Goal: Communication & Community: Answer question/provide support

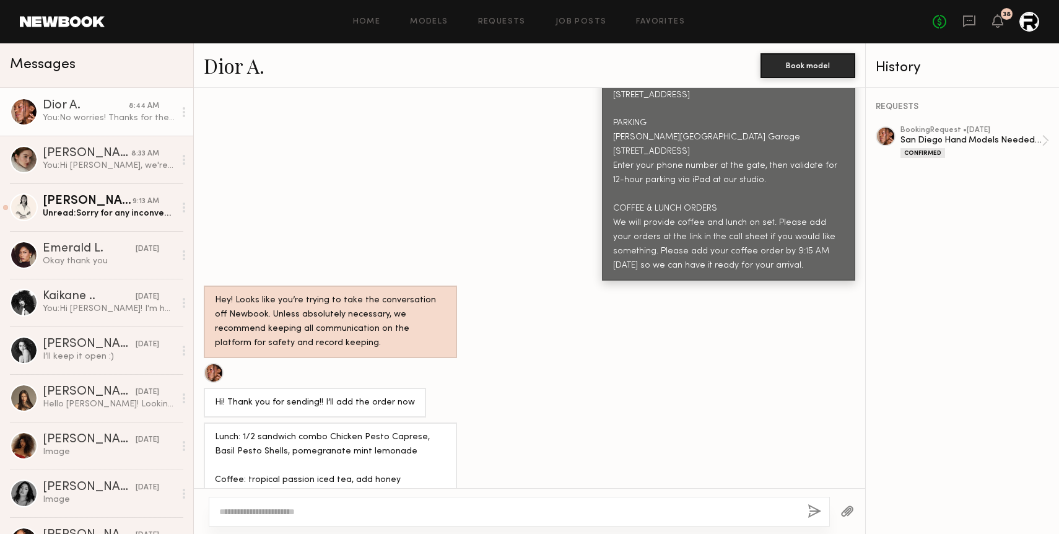
scroll to position [5500, 0]
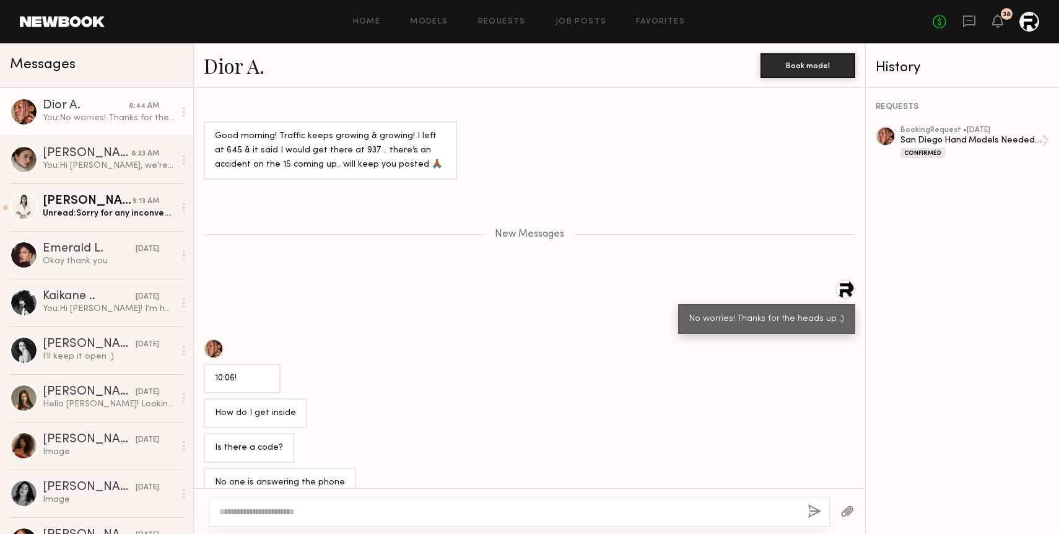
click at [274, 476] on div "No one is answering the phone" at bounding box center [280, 483] width 130 height 14
click at [256, 433] on div "Is there a code?" at bounding box center [249, 448] width 90 height 30
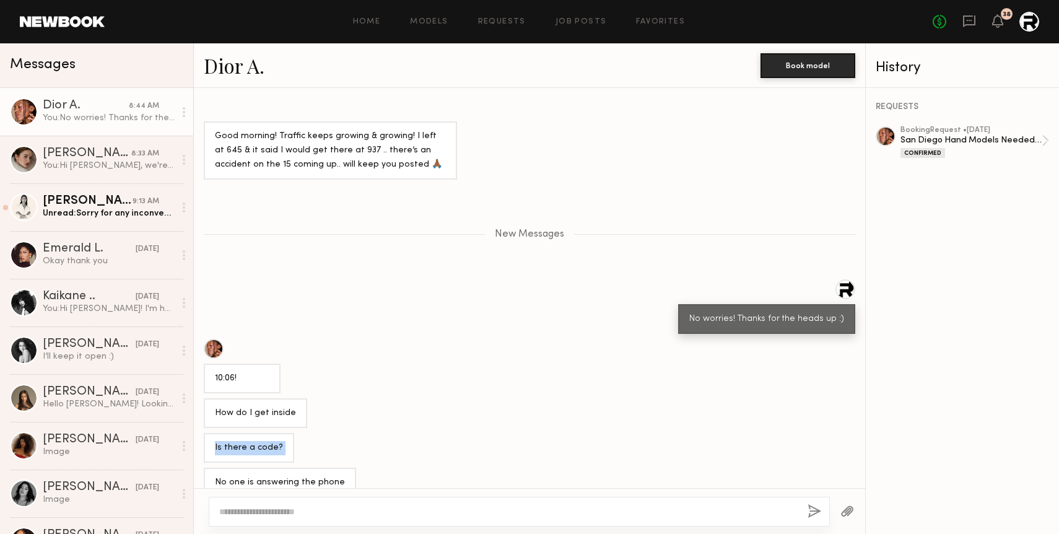
click at [256, 433] on div "Is there a code?" at bounding box center [249, 448] width 90 height 30
click at [315, 433] on div "Is there a code?" at bounding box center [530, 448] width 672 height 30
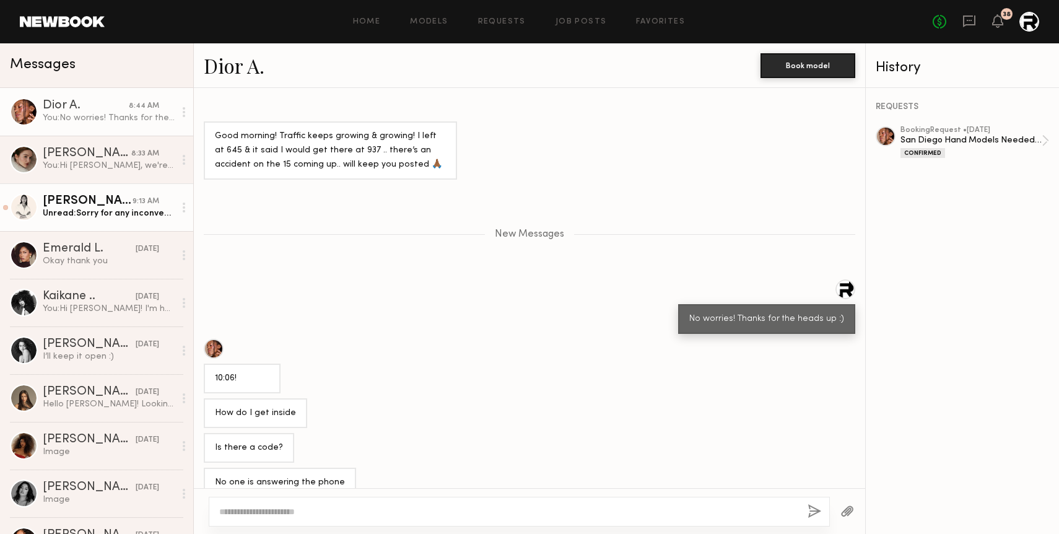
click at [110, 211] on div "Unread: Sorry for any inconvenience this may cause" at bounding box center [109, 214] width 132 height 12
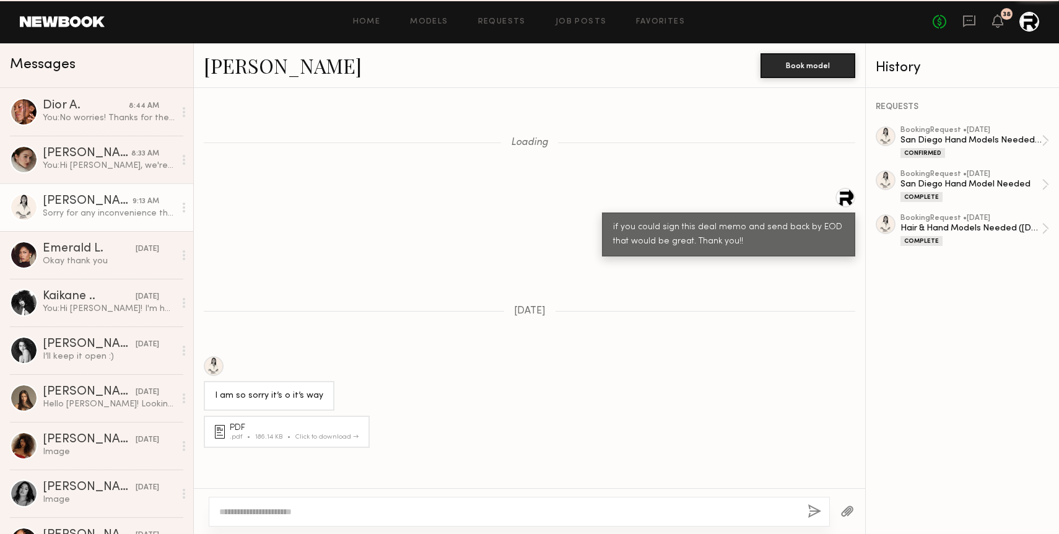
scroll to position [1465, 0]
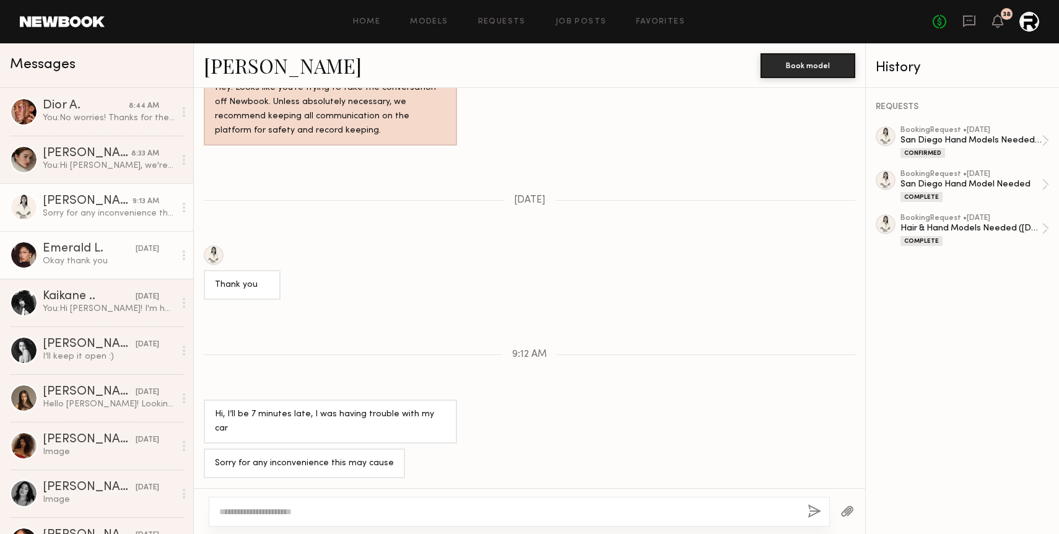
click at [108, 265] on div "Okay thank you" at bounding box center [109, 261] width 132 height 12
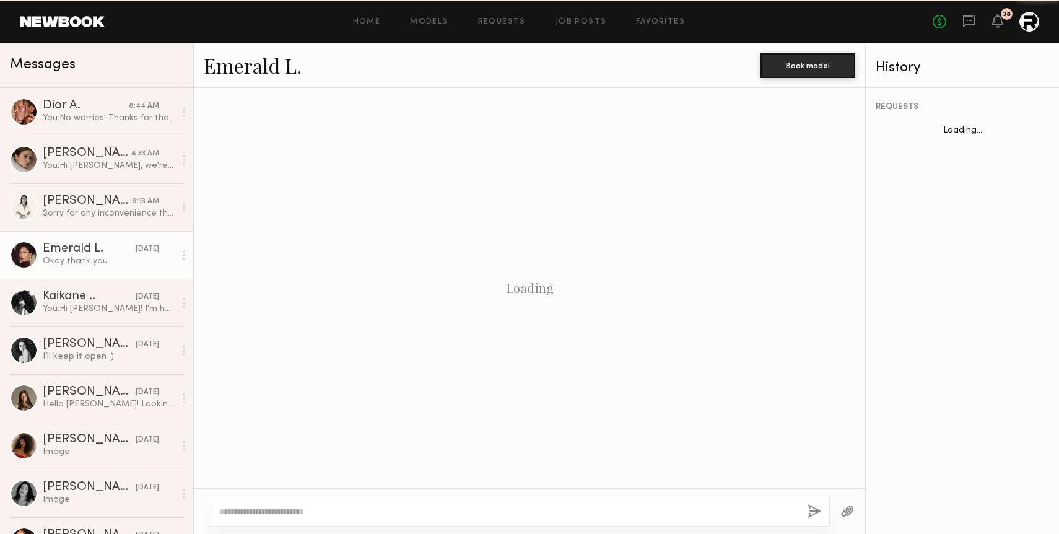
scroll to position [1360, 0]
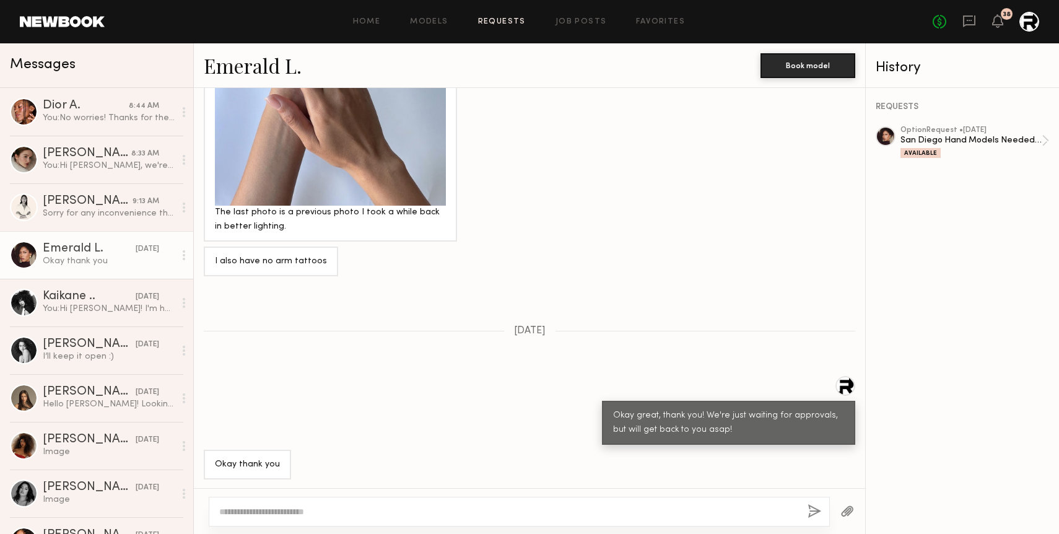
click at [505, 23] on link "Requests" at bounding box center [502, 22] width 48 height 8
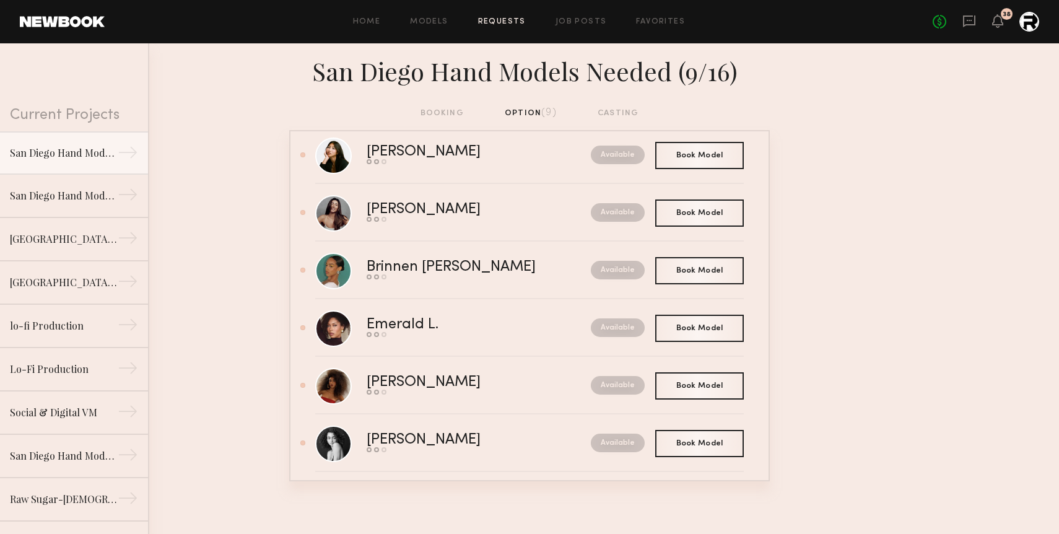
scroll to position [211, 0]
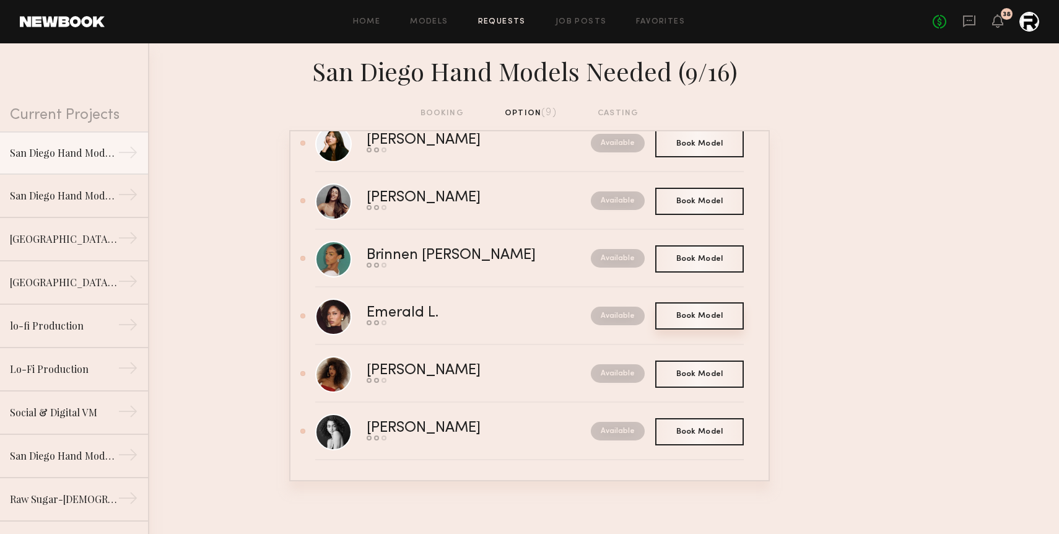
click at [702, 321] on div "Book Model Book" at bounding box center [699, 315] width 89 height 27
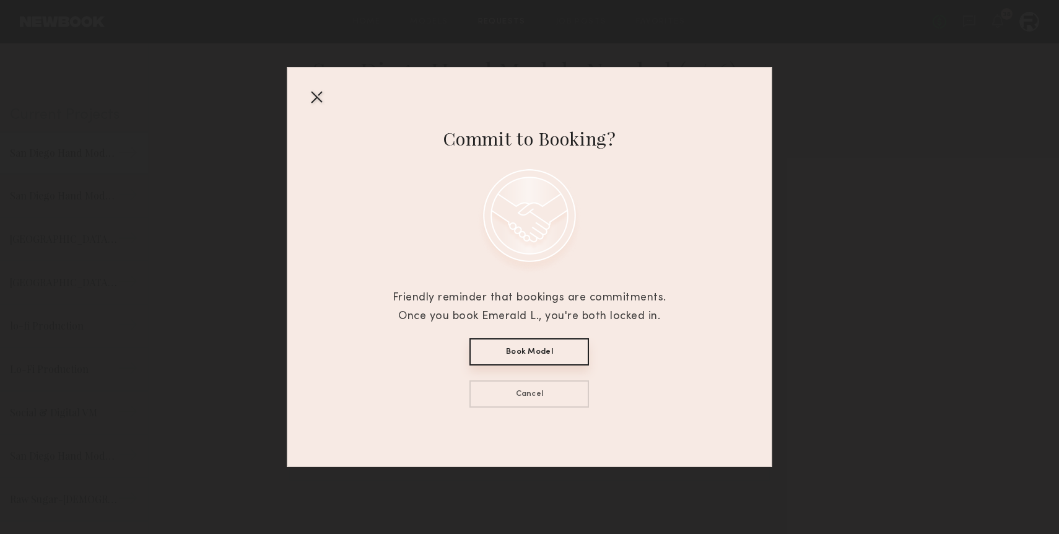
click at [313, 94] on div at bounding box center [317, 97] width 20 height 20
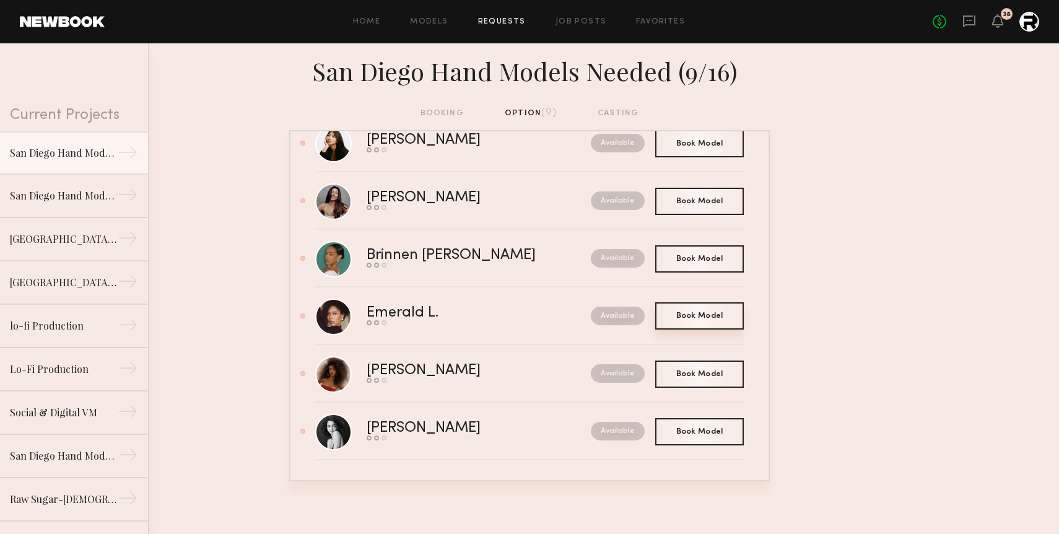
click at [695, 309] on div "Book Model Book" at bounding box center [699, 315] width 89 height 27
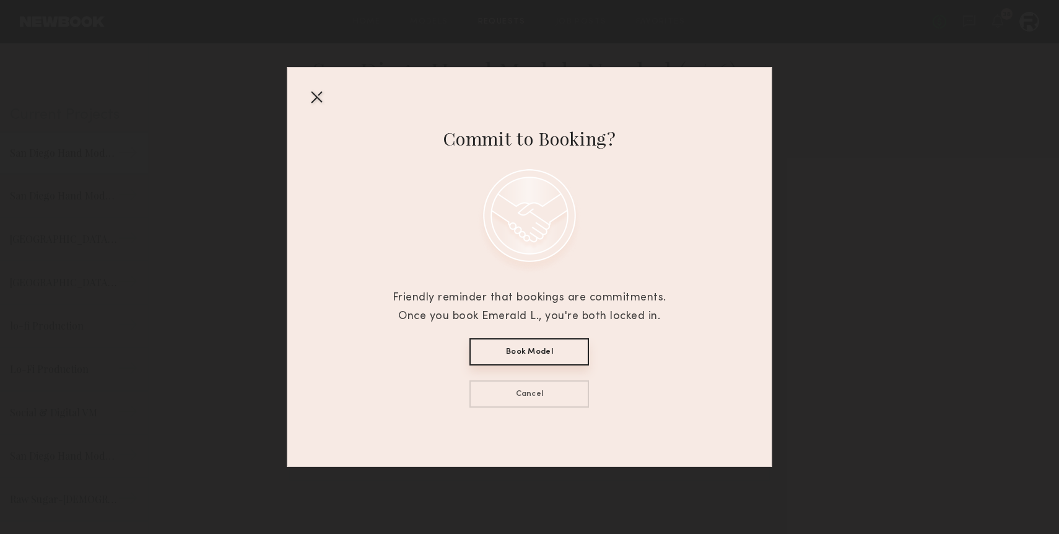
click at [317, 98] on div at bounding box center [317, 97] width 20 height 20
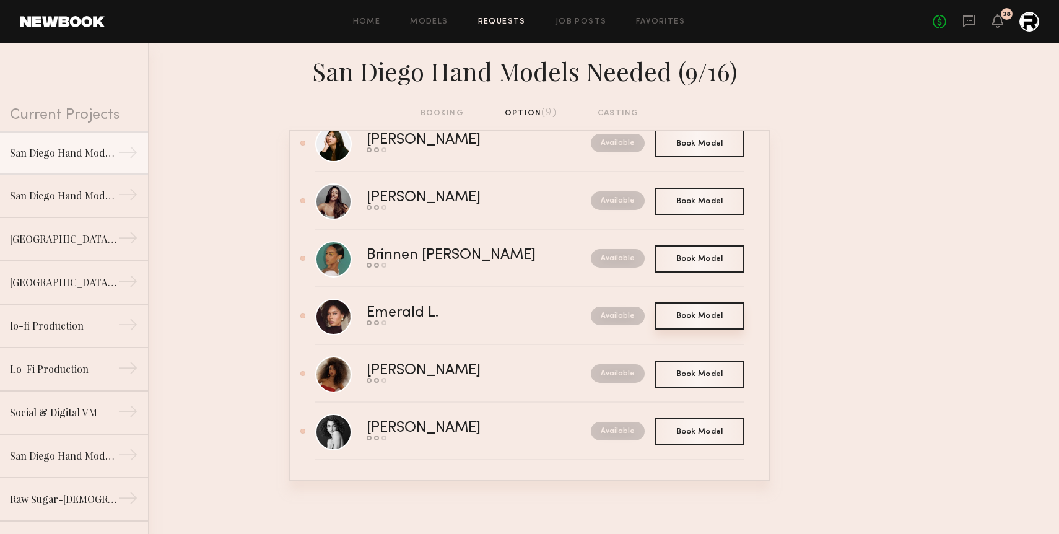
click at [691, 310] on div "Book Model Book" at bounding box center [699, 315] width 89 height 27
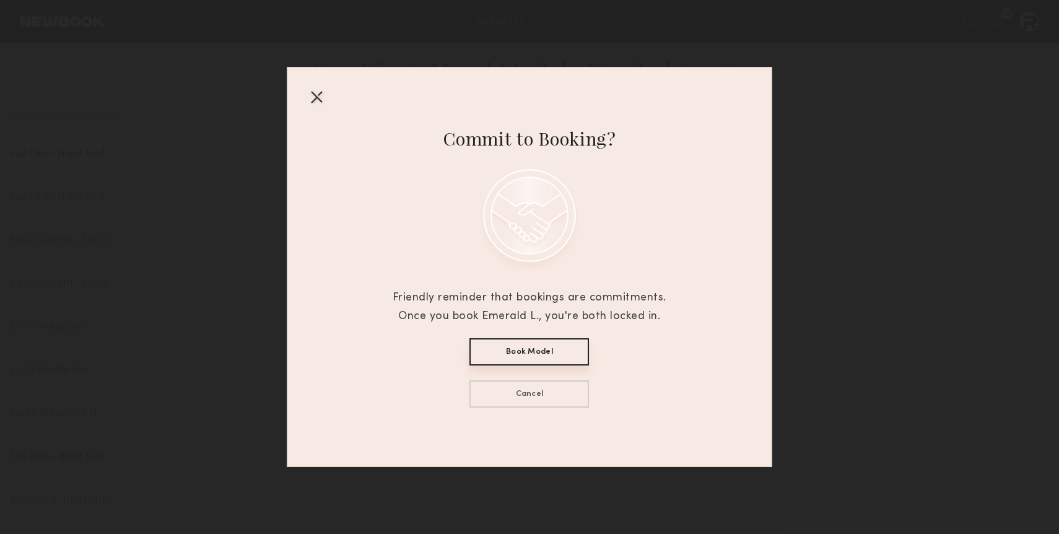
click at [323, 101] on div at bounding box center [317, 97] width 20 height 20
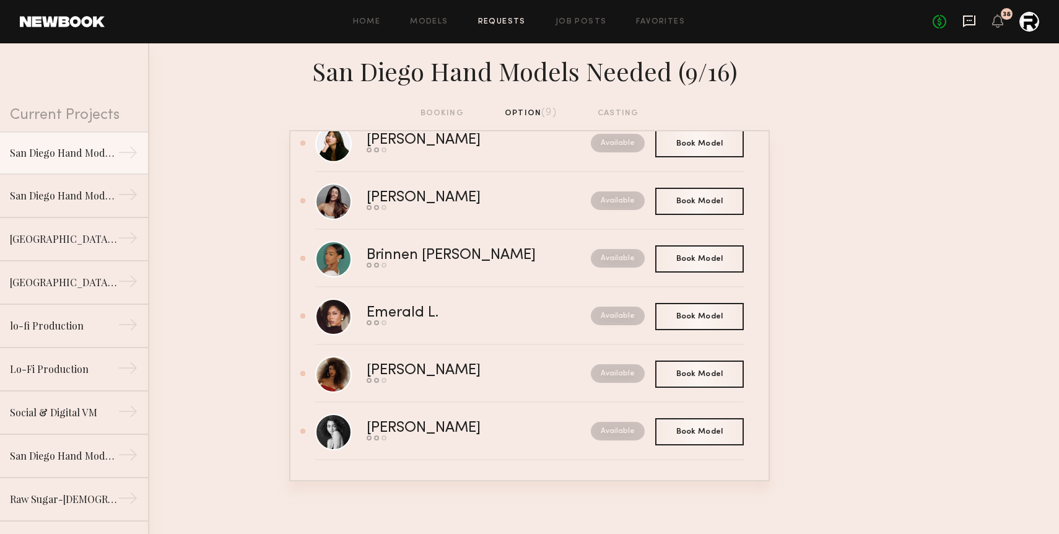
click at [976, 20] on icon at bounding box center [969, 21] width 12 height 12
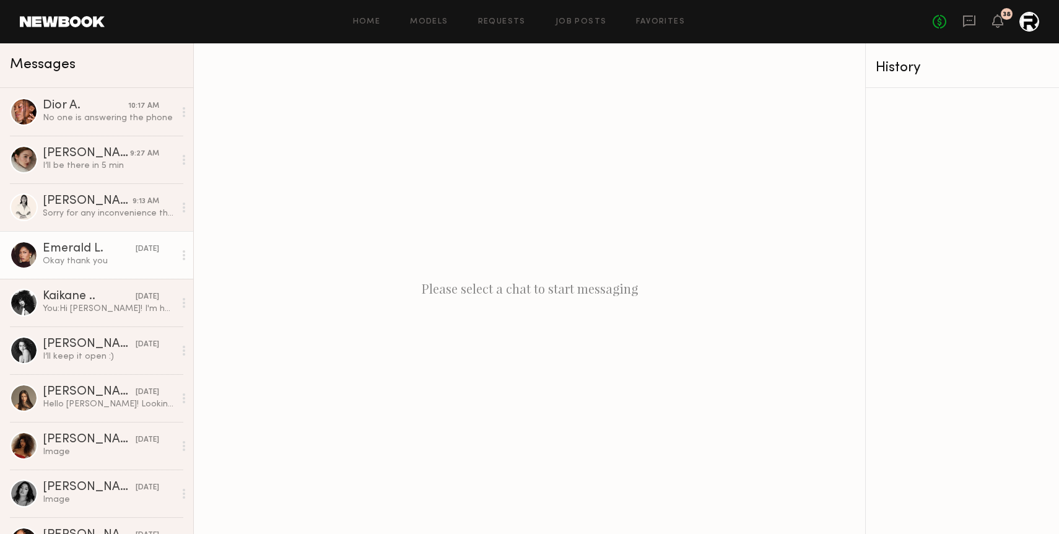
click at [77, 261] on div "Okay thank you" at bounding box center [109, 261] width 132 height 12
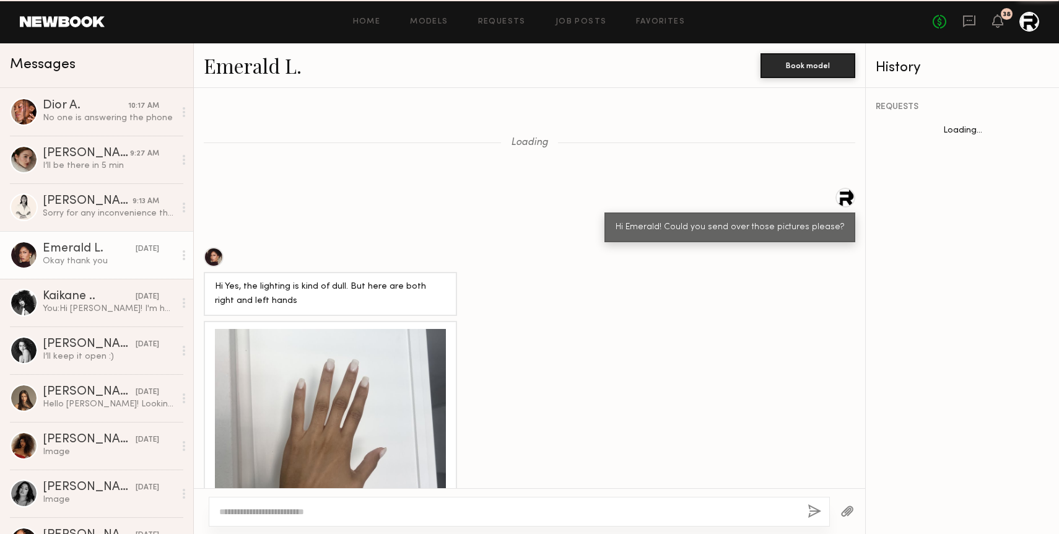
scroll to position [1360, 0]
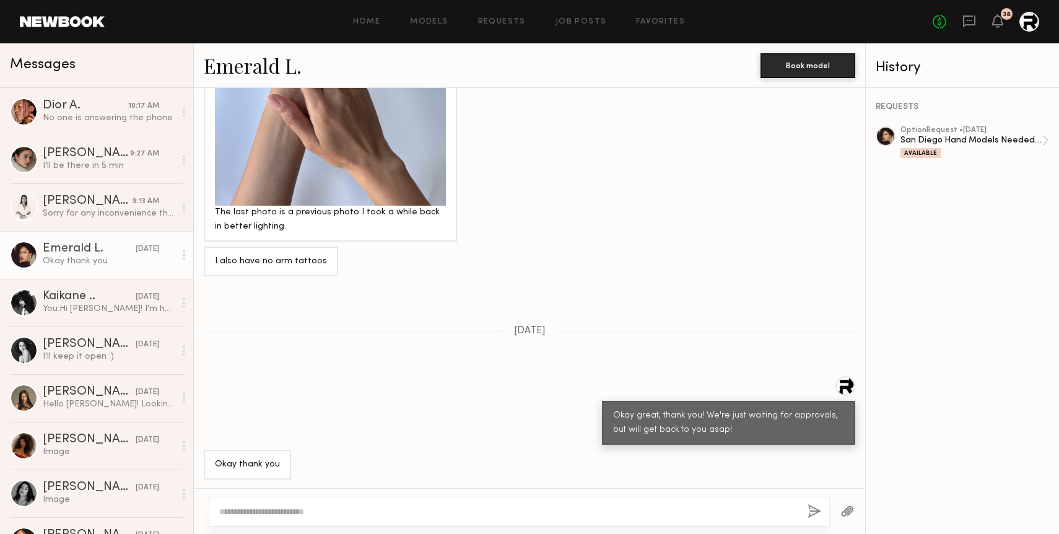
click at [296, 506] on textarea at bounding box center [508, 512] width 579 height 12
click at [525, 516] on textarea "**********" at bounding box center [508, 512] width 579 height 12
type textarea "**********"
click at [812, 509] on button "button" at bounding box center [815, 511] width 14 height 15
